Goal: Find specific page/section: Find specific page/section

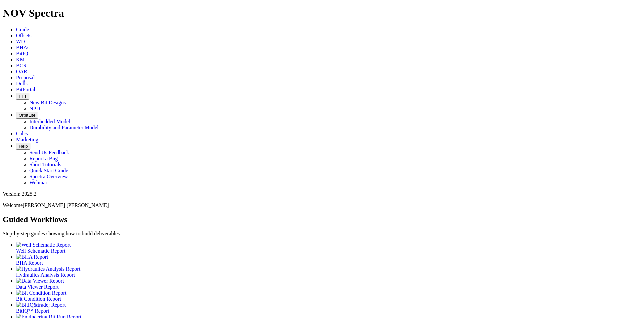
click at [28, 81] on link "Dulls" at bounding box center [22, 84] width 12 height 6
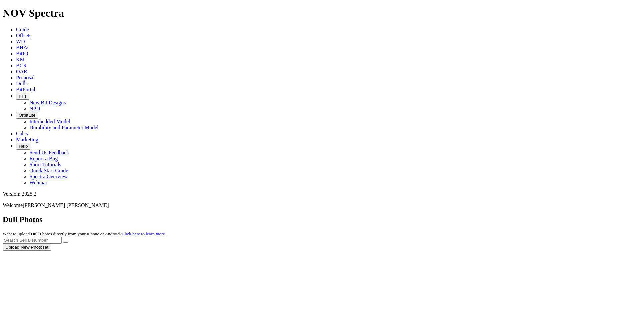
click at [498, 251] on div at bounding box center [319, 251] width 633 height 0
click at [62, 237] on input "text" at bounding box center [32, 240] width 59 height 7
type input "A316705"
click at [66, 242] on icon "submit" at bounding box center [66, 242] width 0 height 0
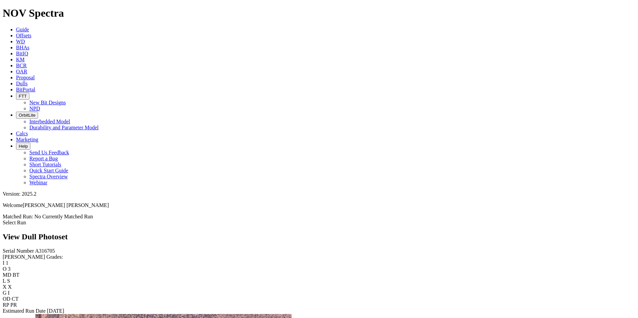
scroll to position [701, 0]
drag, startPoint x: 328, startPoint y: 160, endPoint x: 335, endPoint y: 131, distance: 29.1
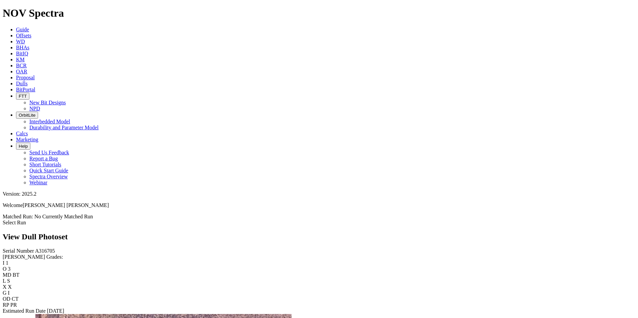
drag, startPoint x: 402, startPoint y: 165, endPoint x: 507, endPoint y: 81, distance: 135.0
